Goal: Information Seeking & Learning: Learn about a topic

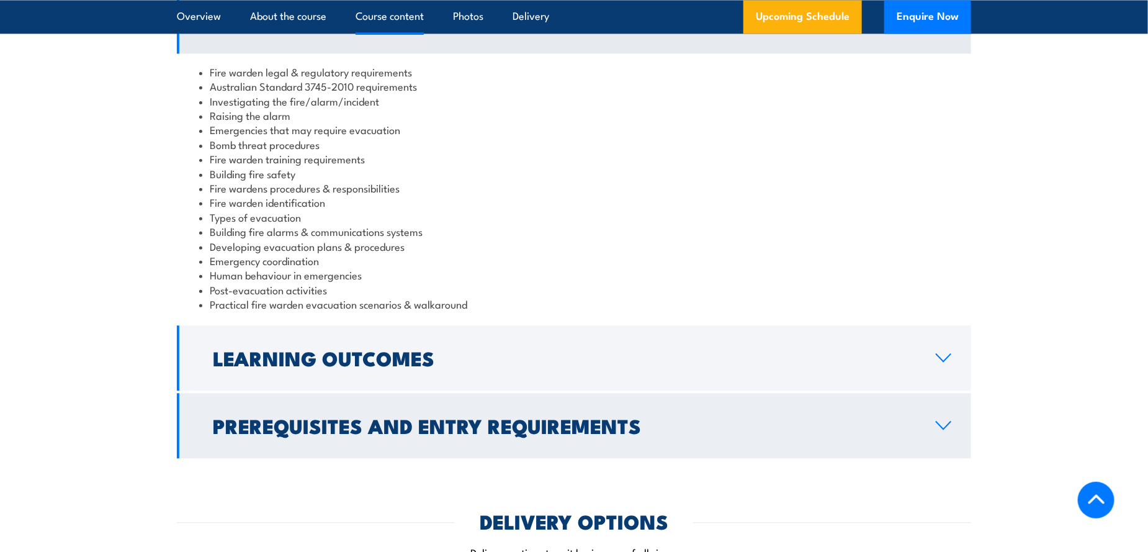
scroll to position [1366, 0]
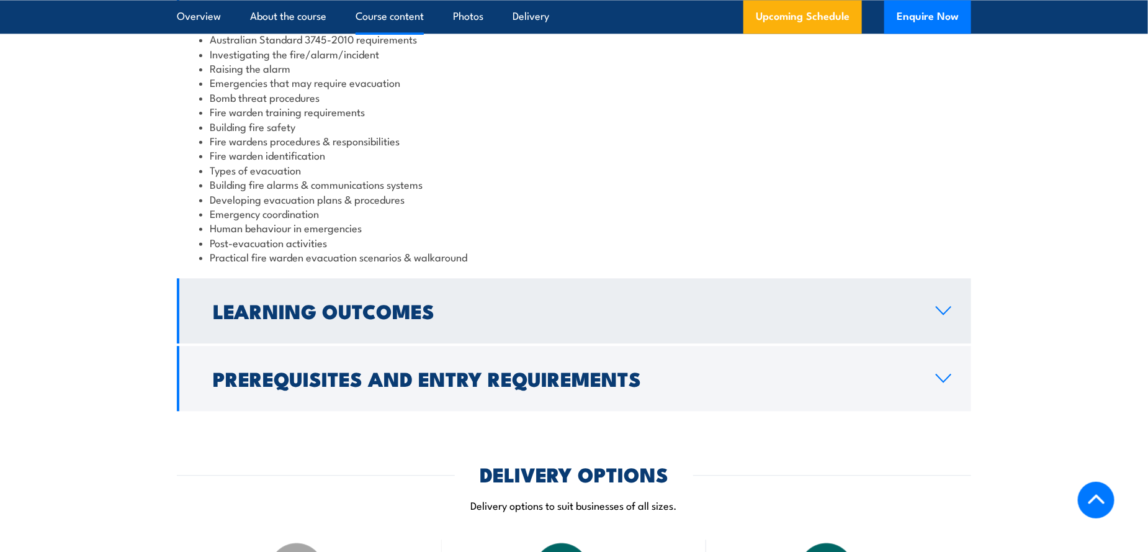
click at [600, 305] on h2 "Learning Outcomes" at bounding box center [564, 310] width 703 height 17
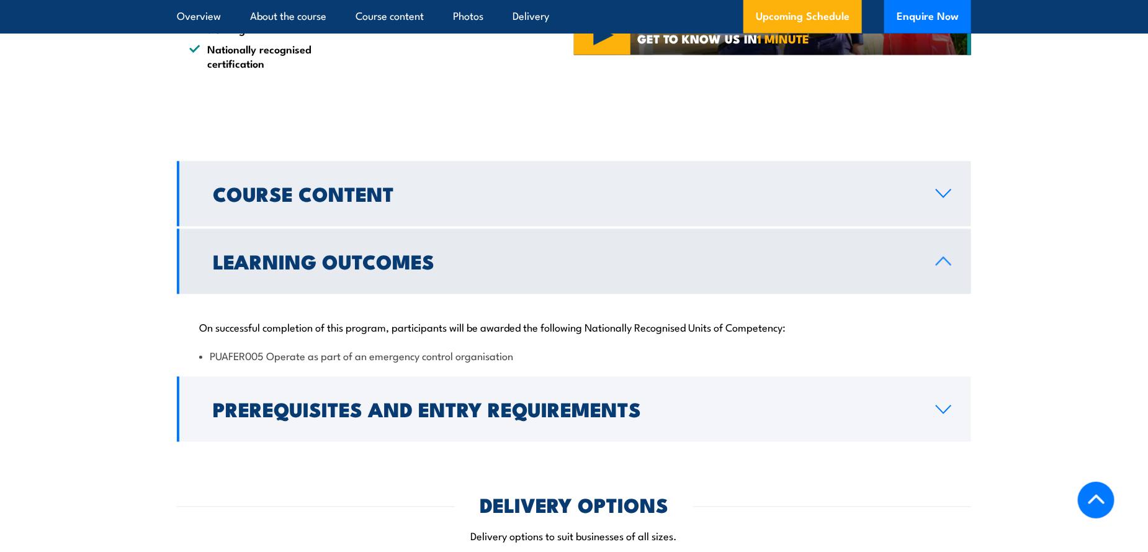
scroll to position [1117, 0]
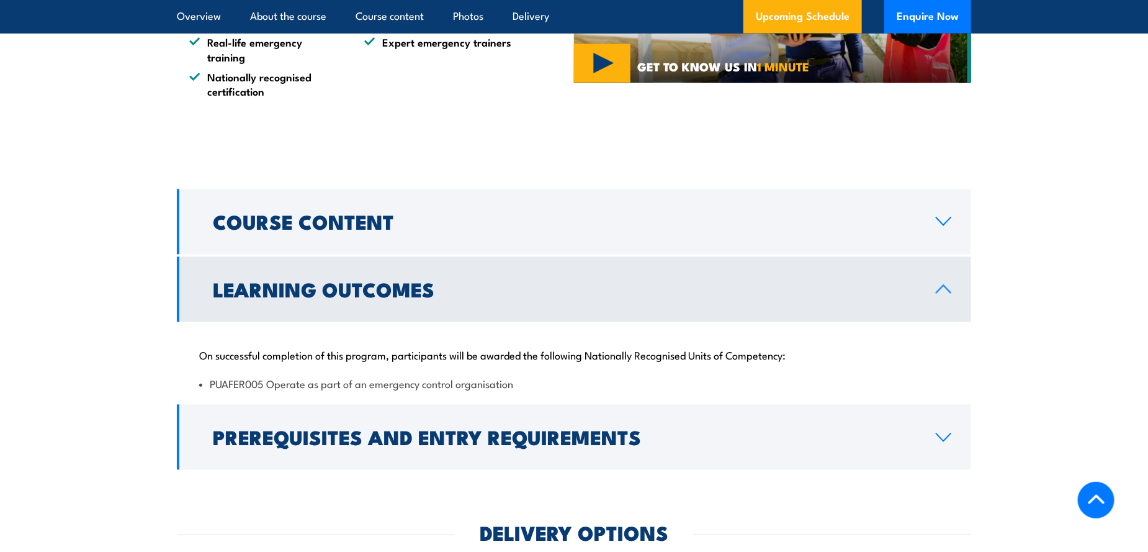
click at [652, 289] on h2 "Learning Outcomes" at bounding box center [564, 289] width 703 height 17
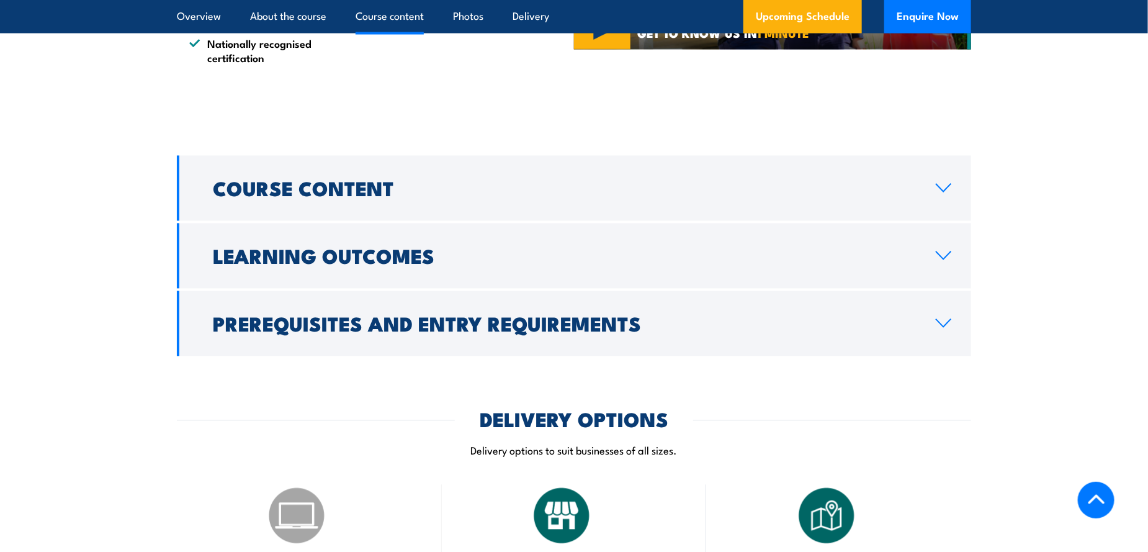
scroll to position [1179, 0]
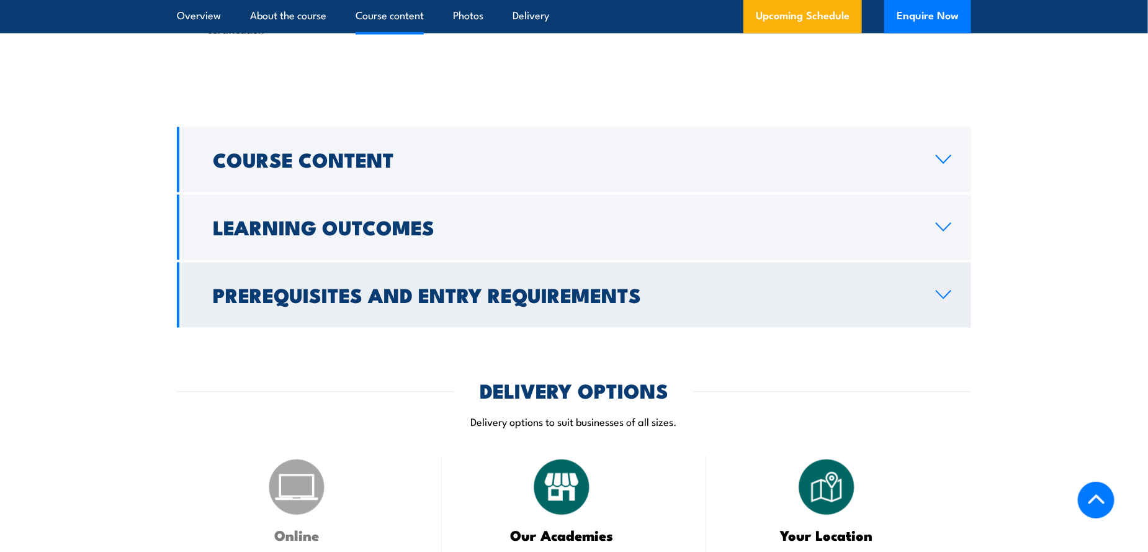
click at [823, 306] on link "Prerequisites and Entry Requirements" at bounding box center [574, 295] width 795 height 65
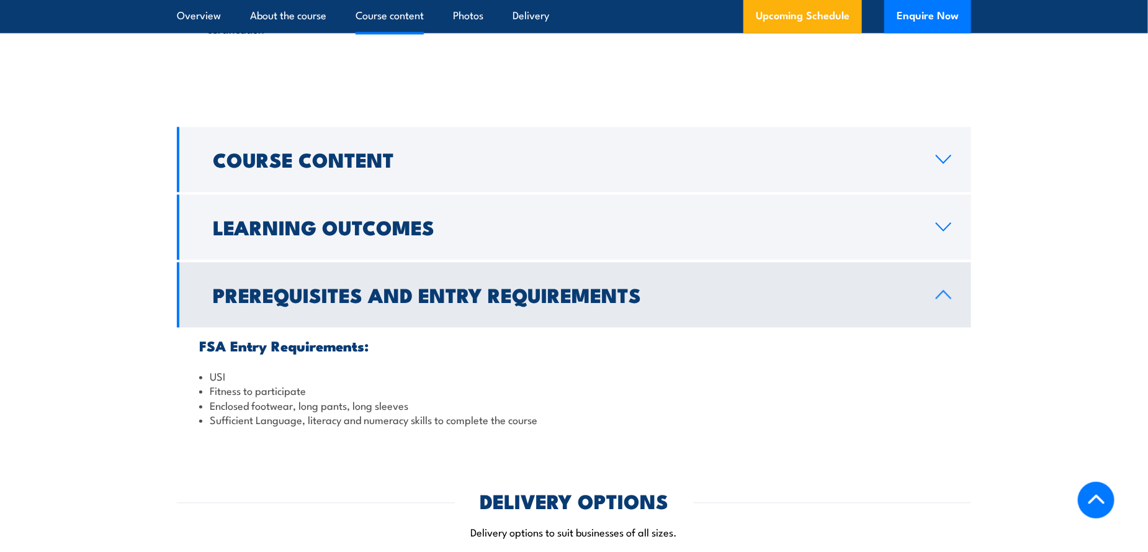
click at [803, 304] on link "Prerequisites and Entry Requirements" at bounding box center [574, 295] width 795 height 65
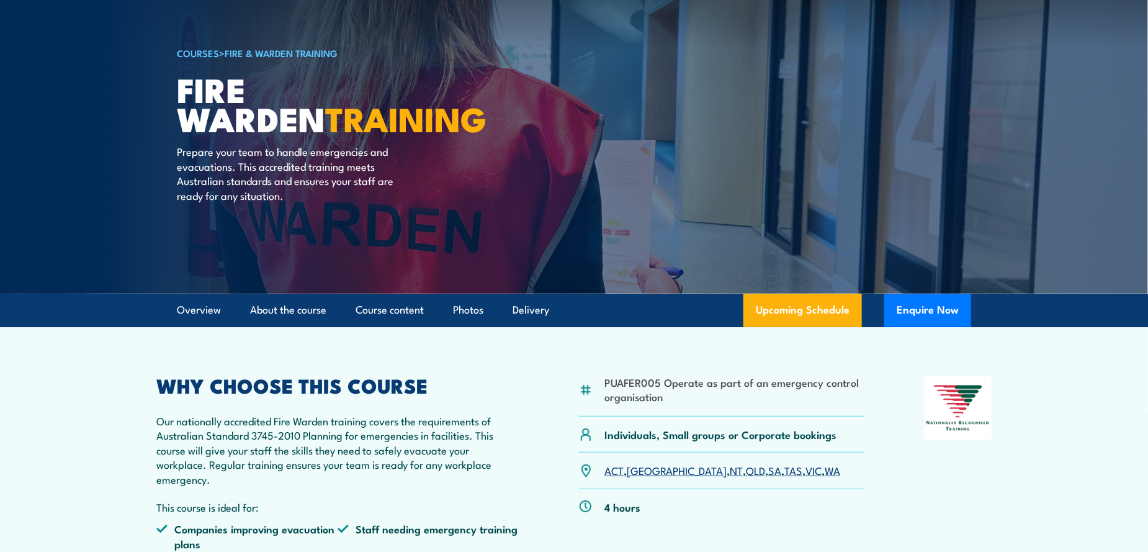
scroll to position [0, 0]
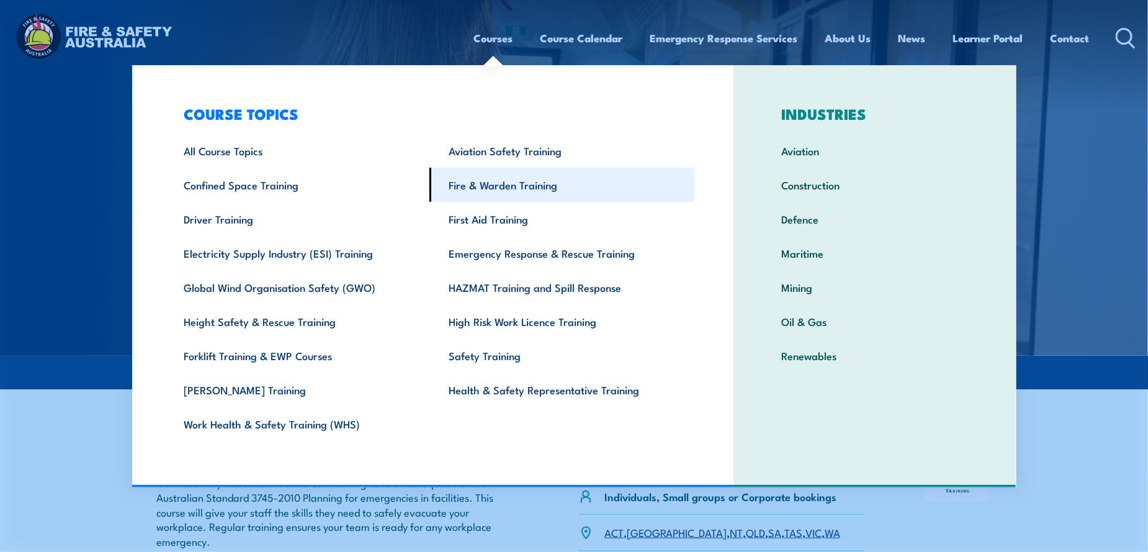
click at [495, 187] on link "Fire & Warden Training" at bounding box center [562, 185] width 265 height 34
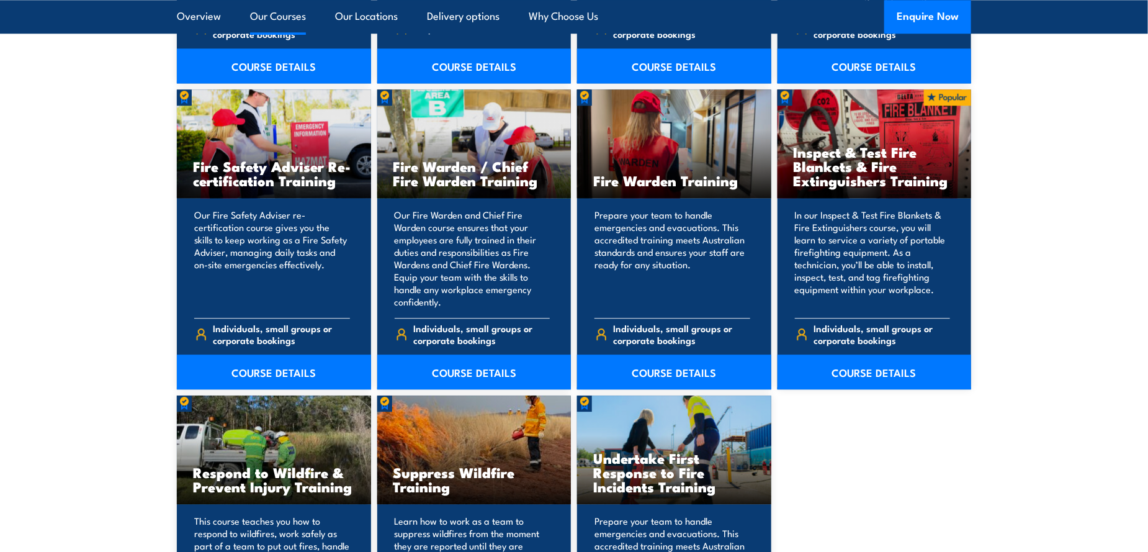
scroll to position [1614, 0]
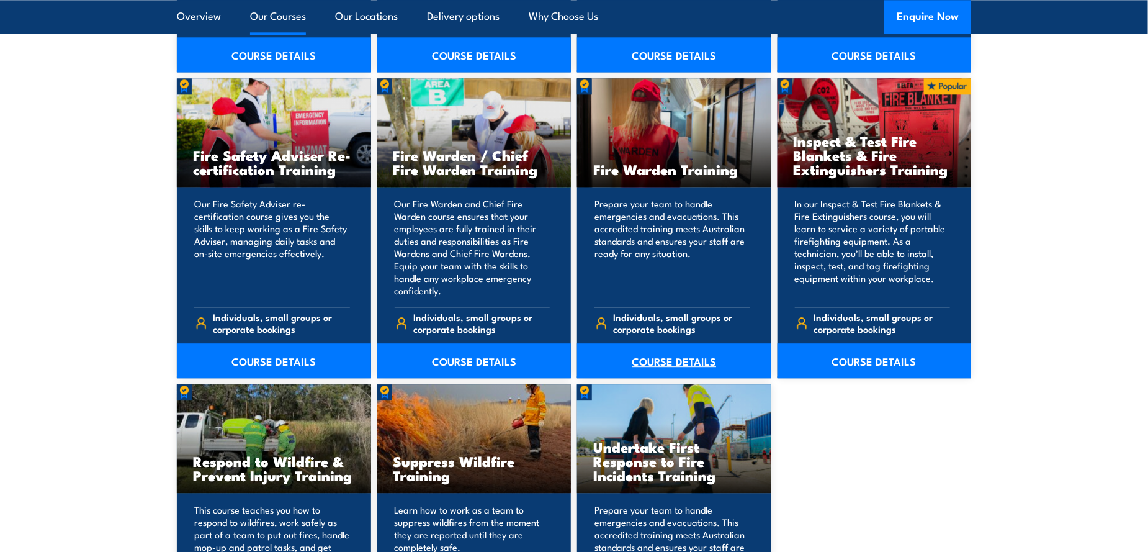
click at [680, 363] on link "COURSE DETAILS" at bounding box center [674, 360] width 194 height 35
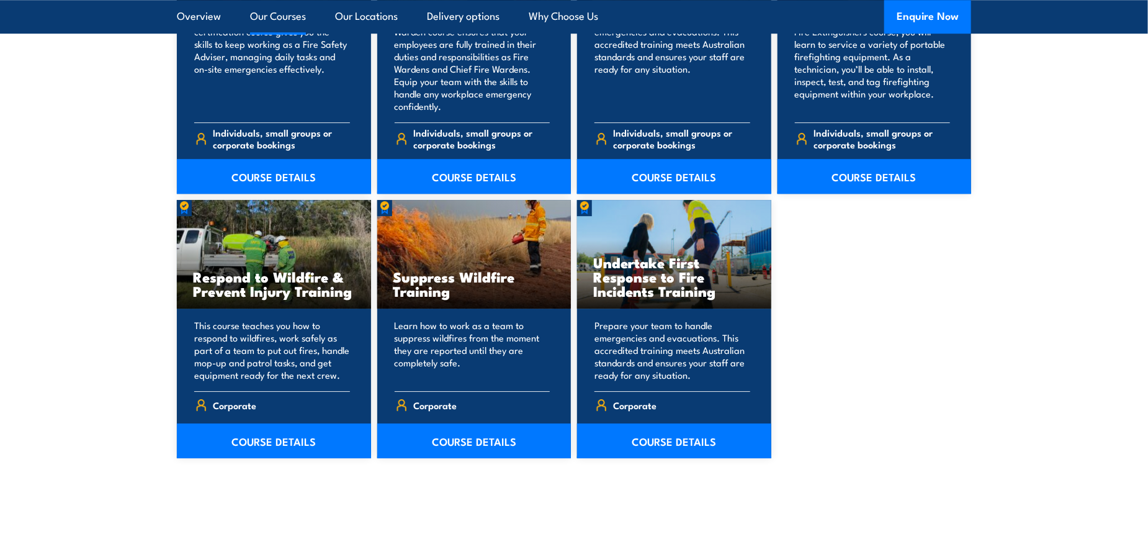
scroll to position [1800, 0]
